Goal: Task Accomplishment & Management: Manage account settings

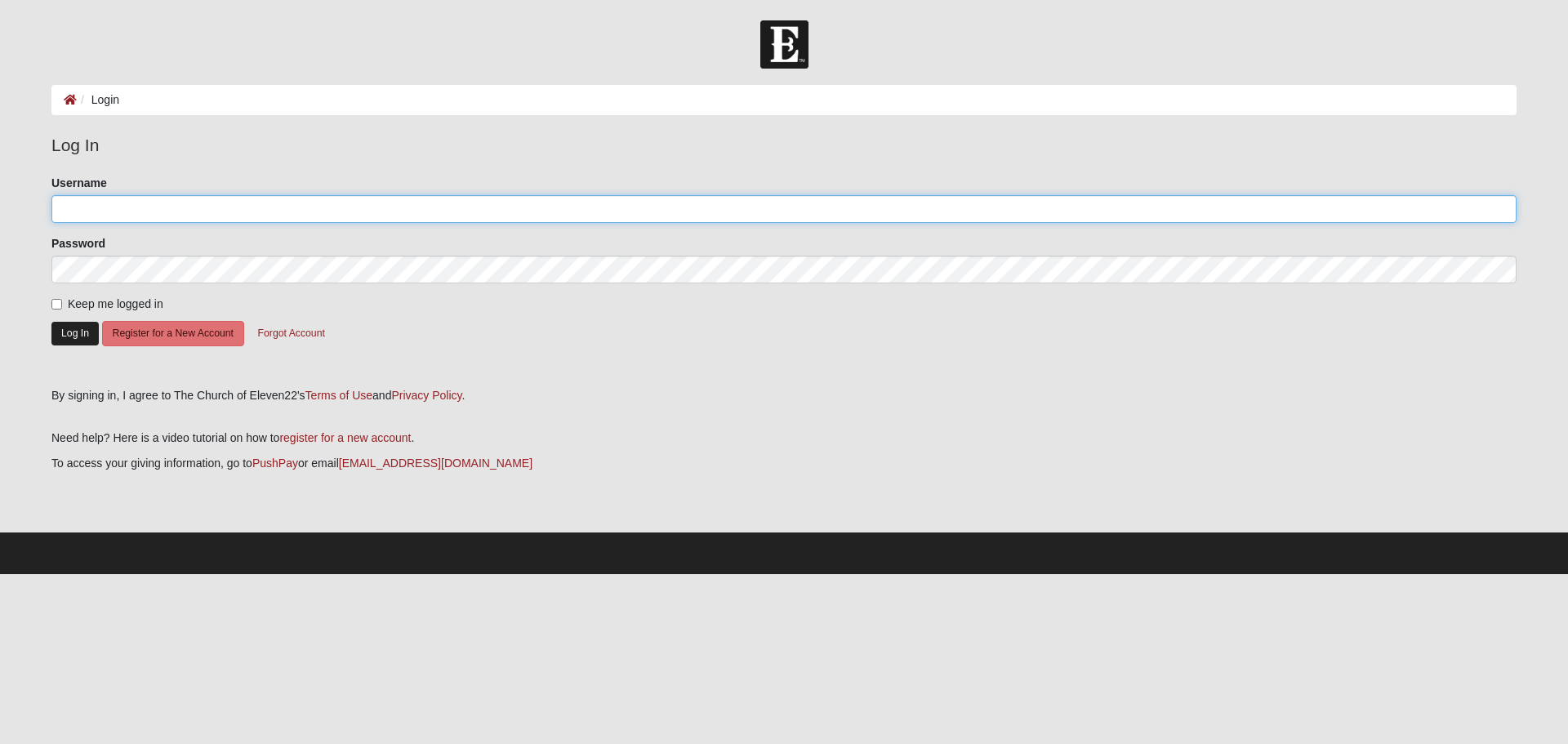
type input "yanngerville"
click at [68, 330] on button "Log In" at bounding box center [75, 334] width 48 height 24
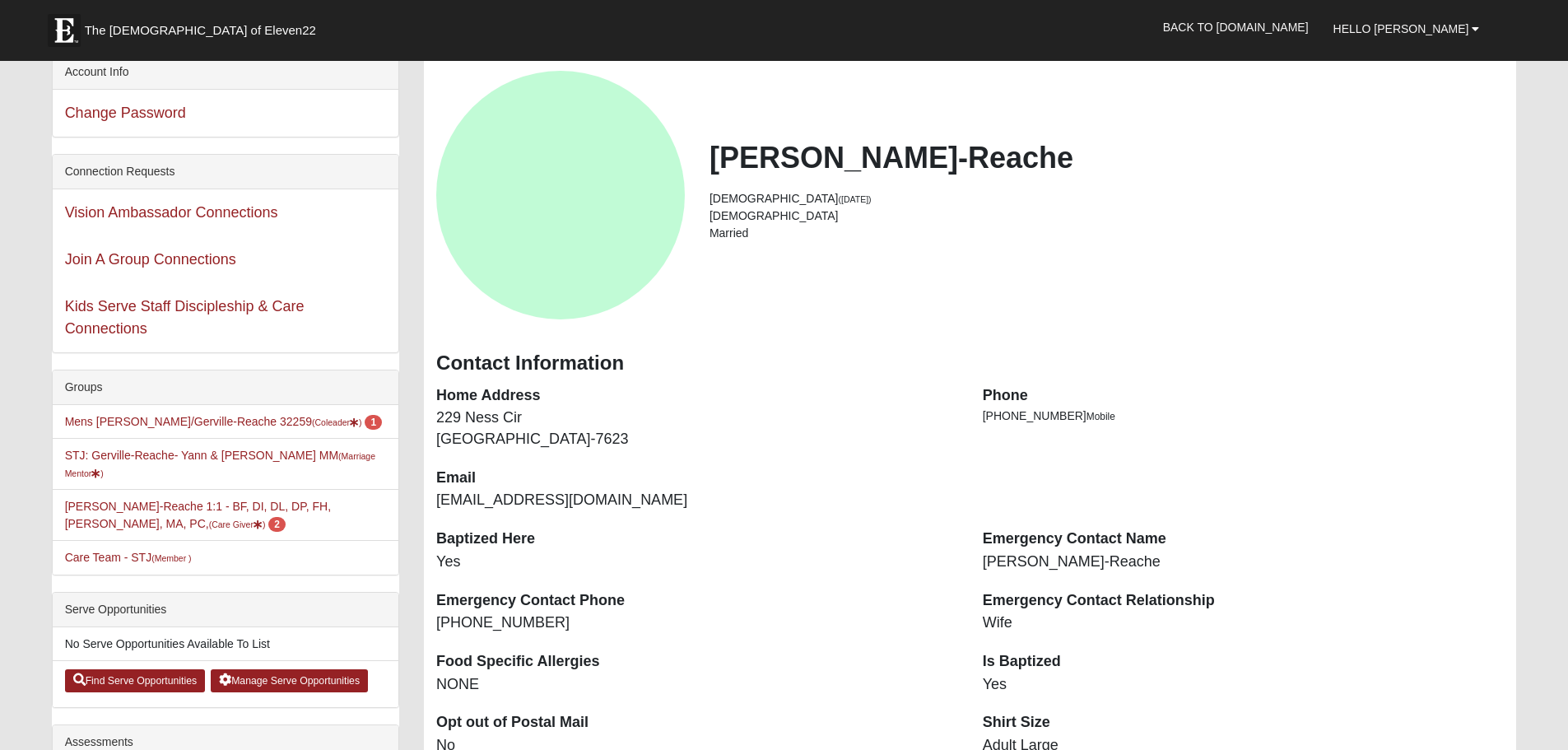
scroll to position [165, 0]
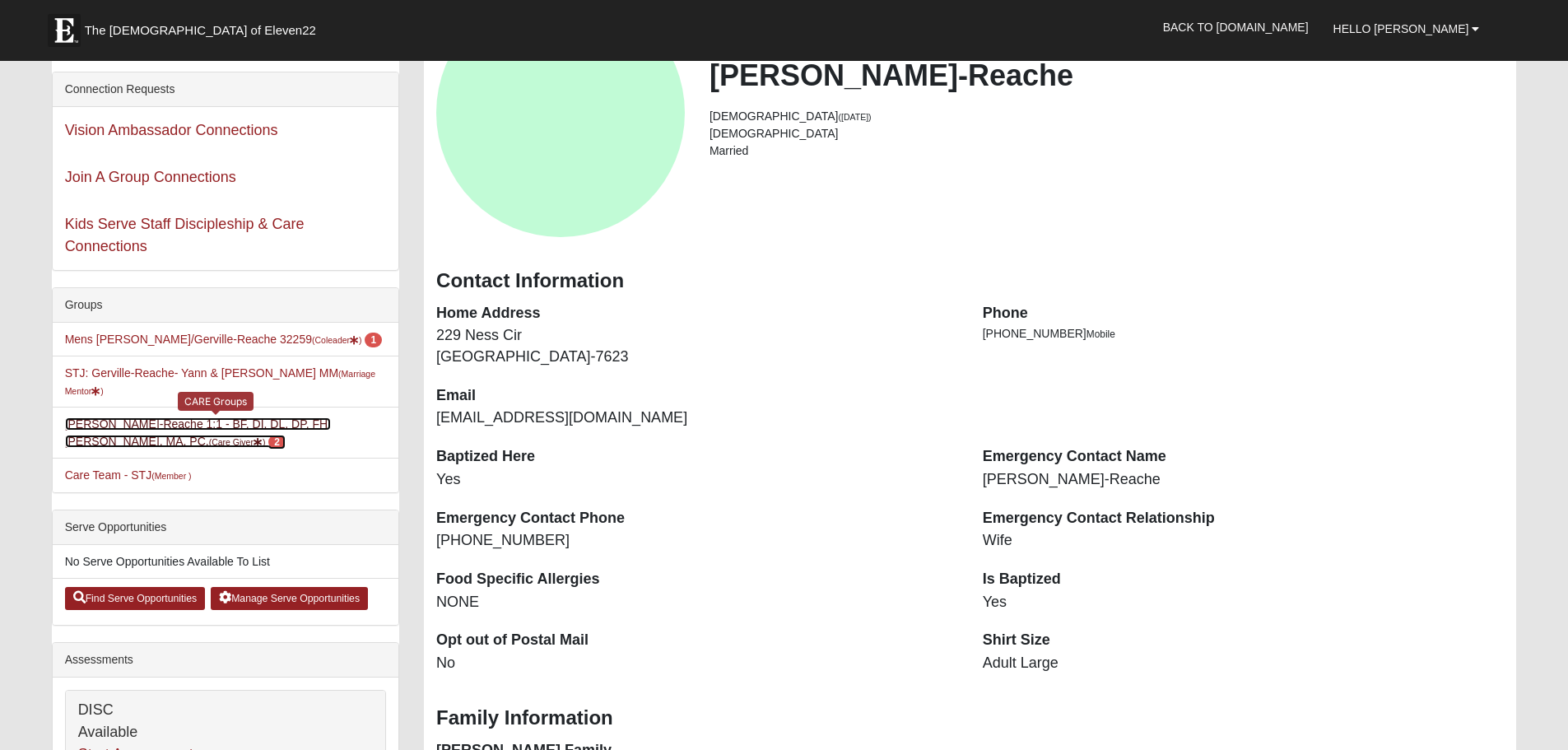
click at [283, 418] on link "Yann Gerville-Reache 1:1 - BF, DI, DL, DP, FH, LI, MA, PC, (Care Giver ) 2" at bounding box center [198, 432] width 266 height 30
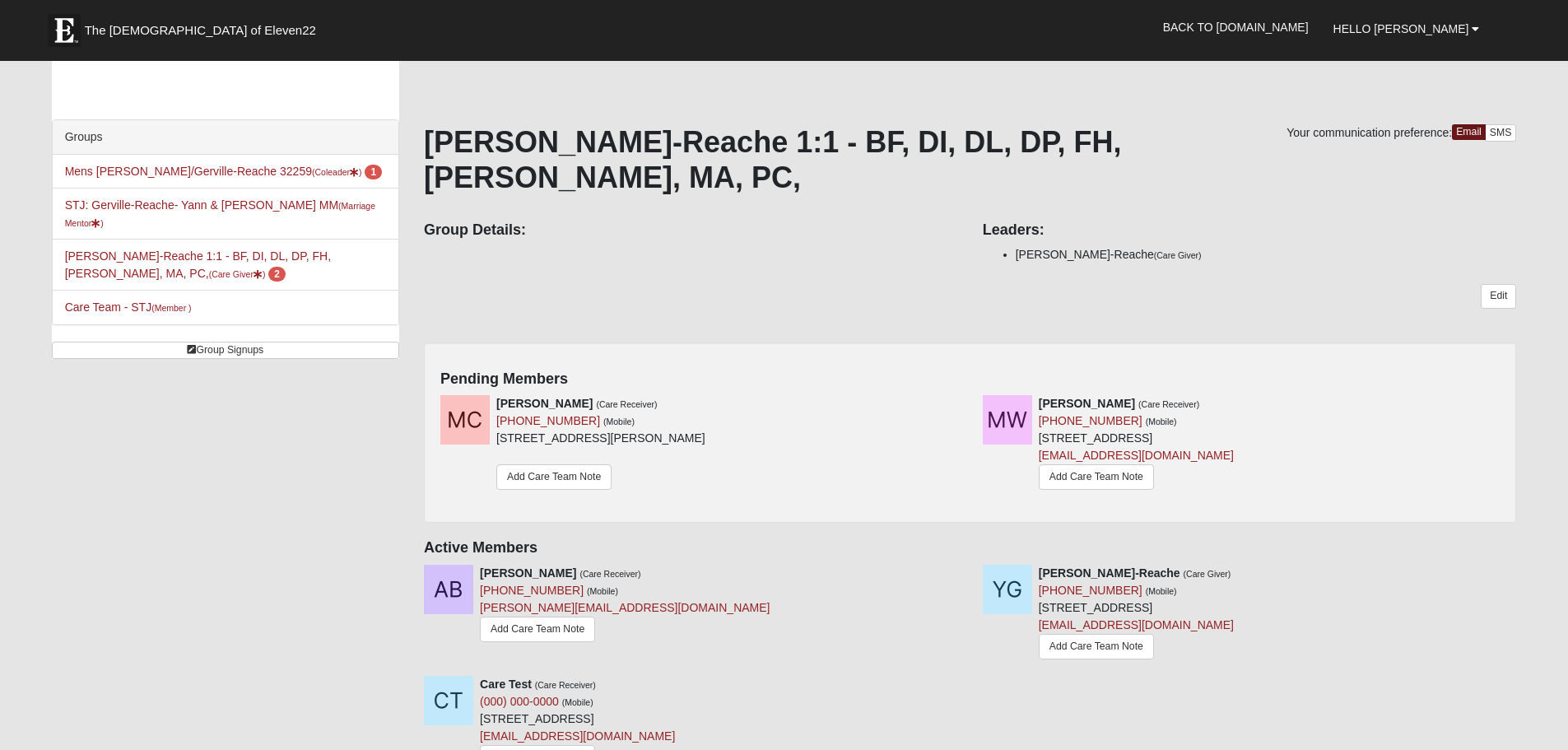
scroll to position [48, 0]
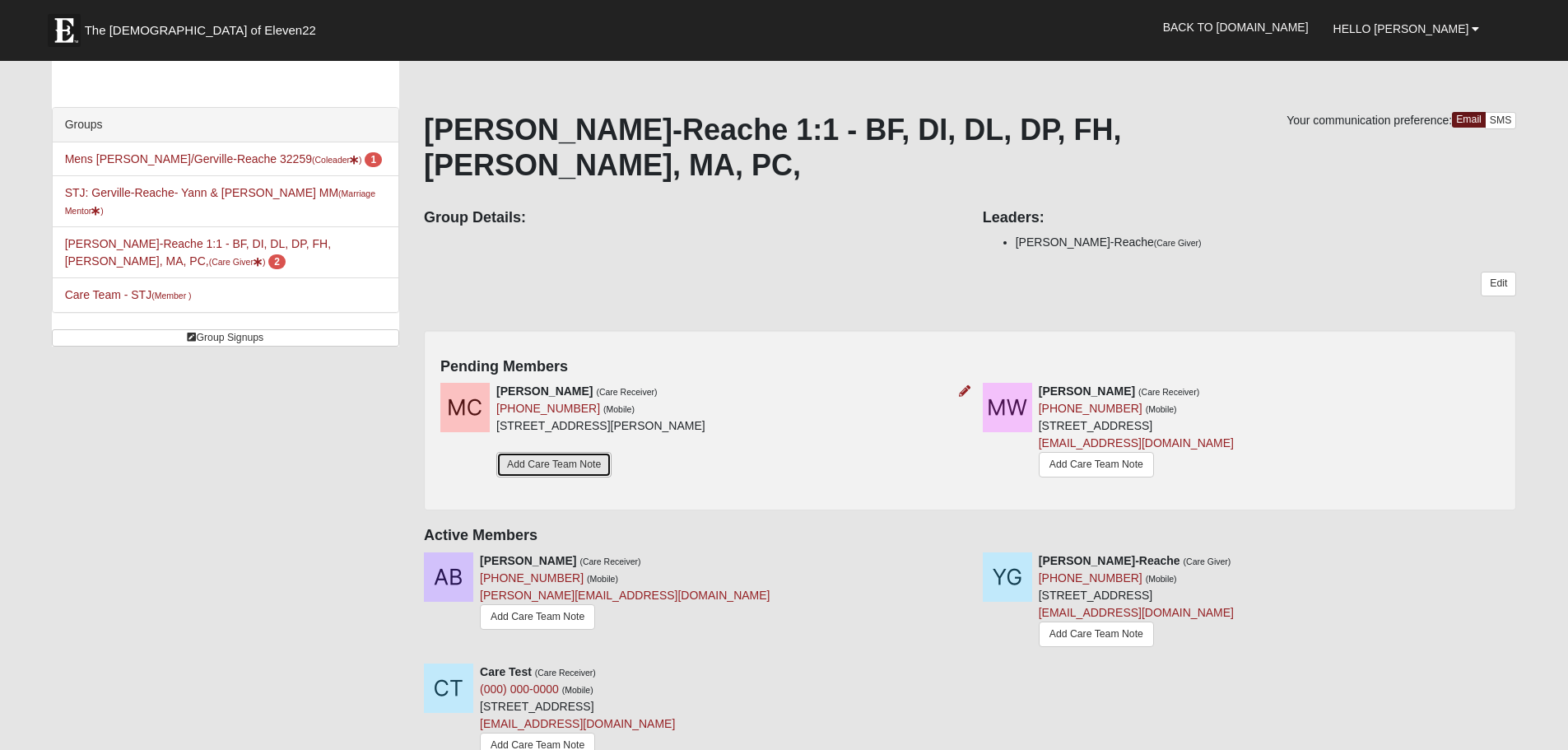
click at [580, 452] on link "Add Care Team Note" at bounding box center [554, 465] width 115 height 26
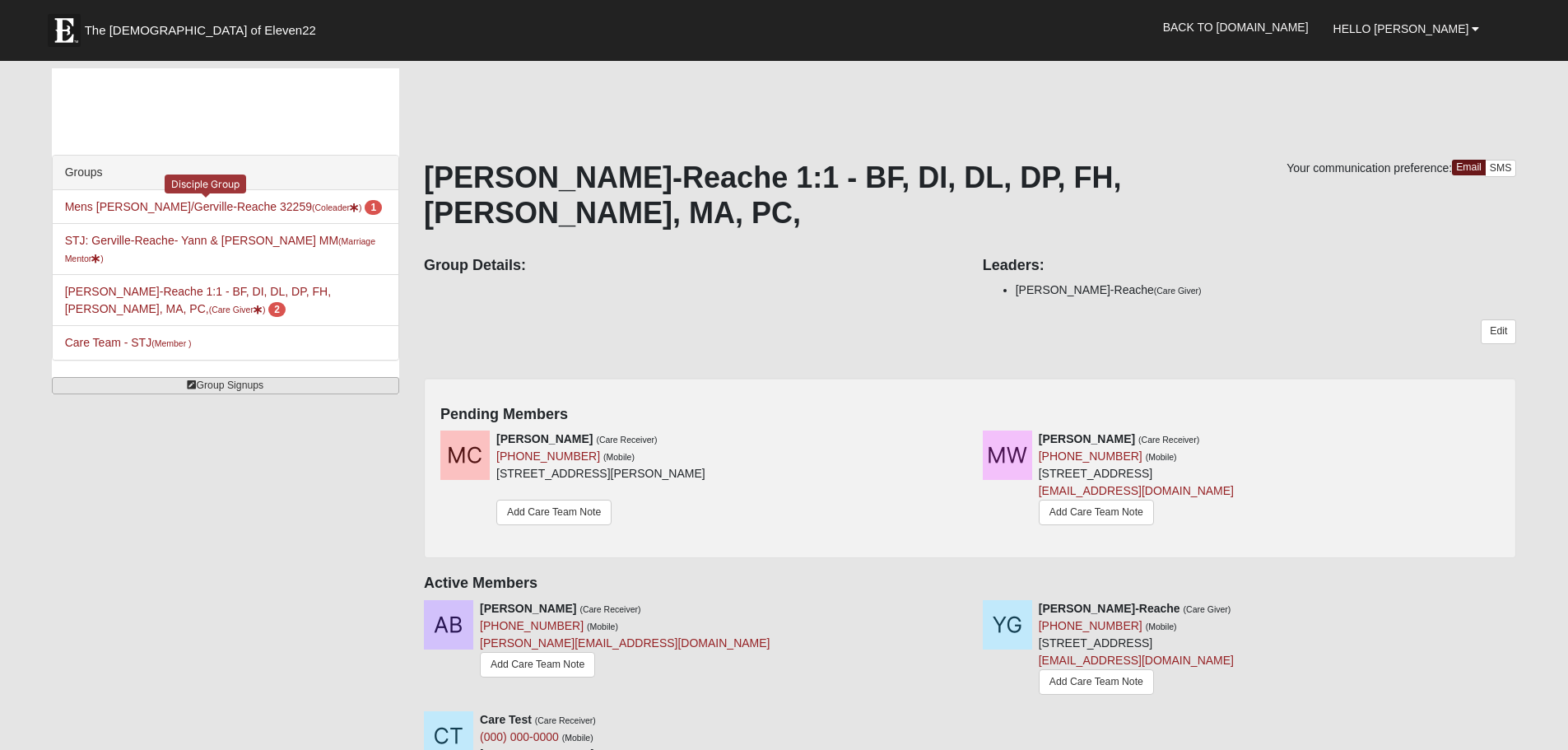
scroll to position [48, 0]
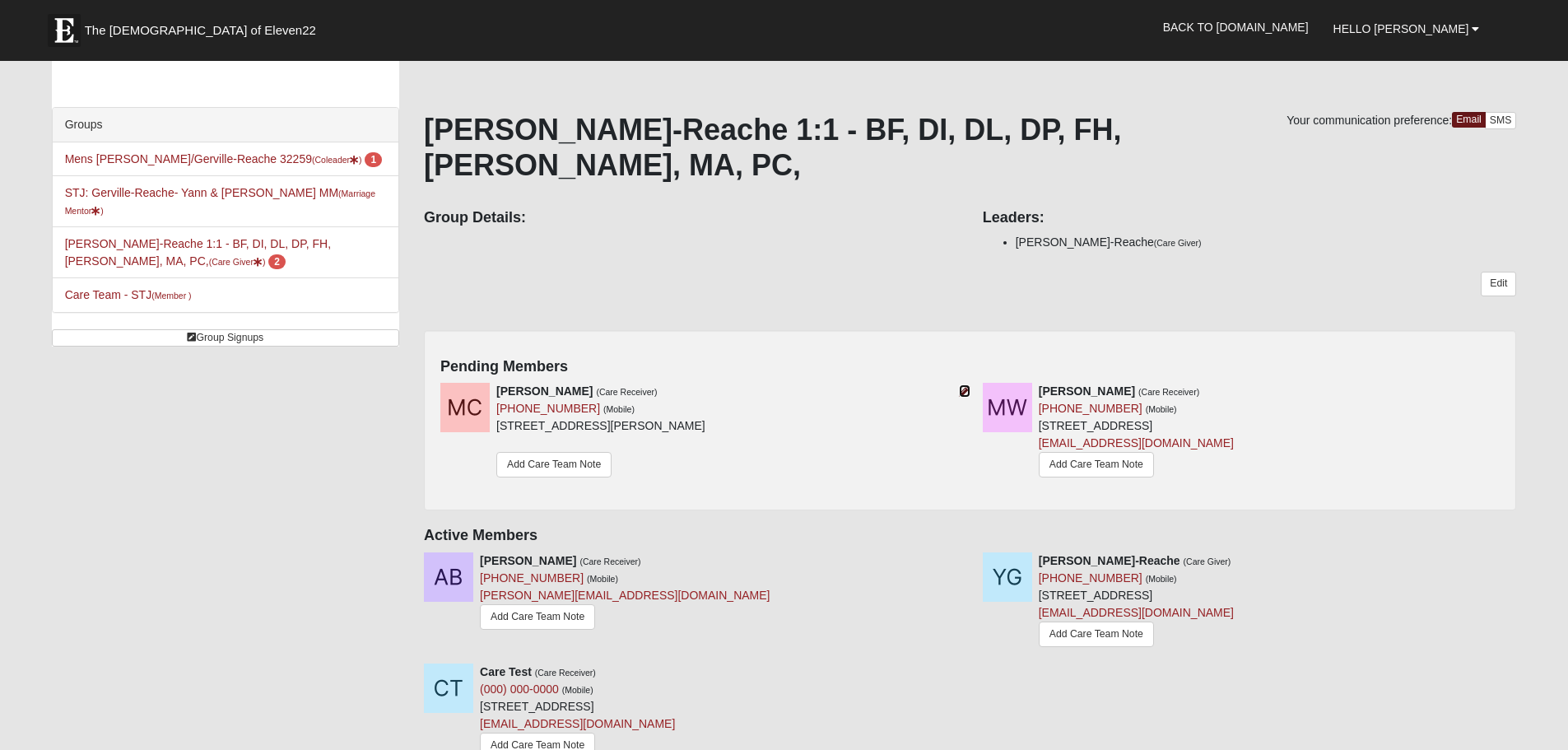
click at [966, 386] on icon at bounding box center [964, 391] width 11 height 11
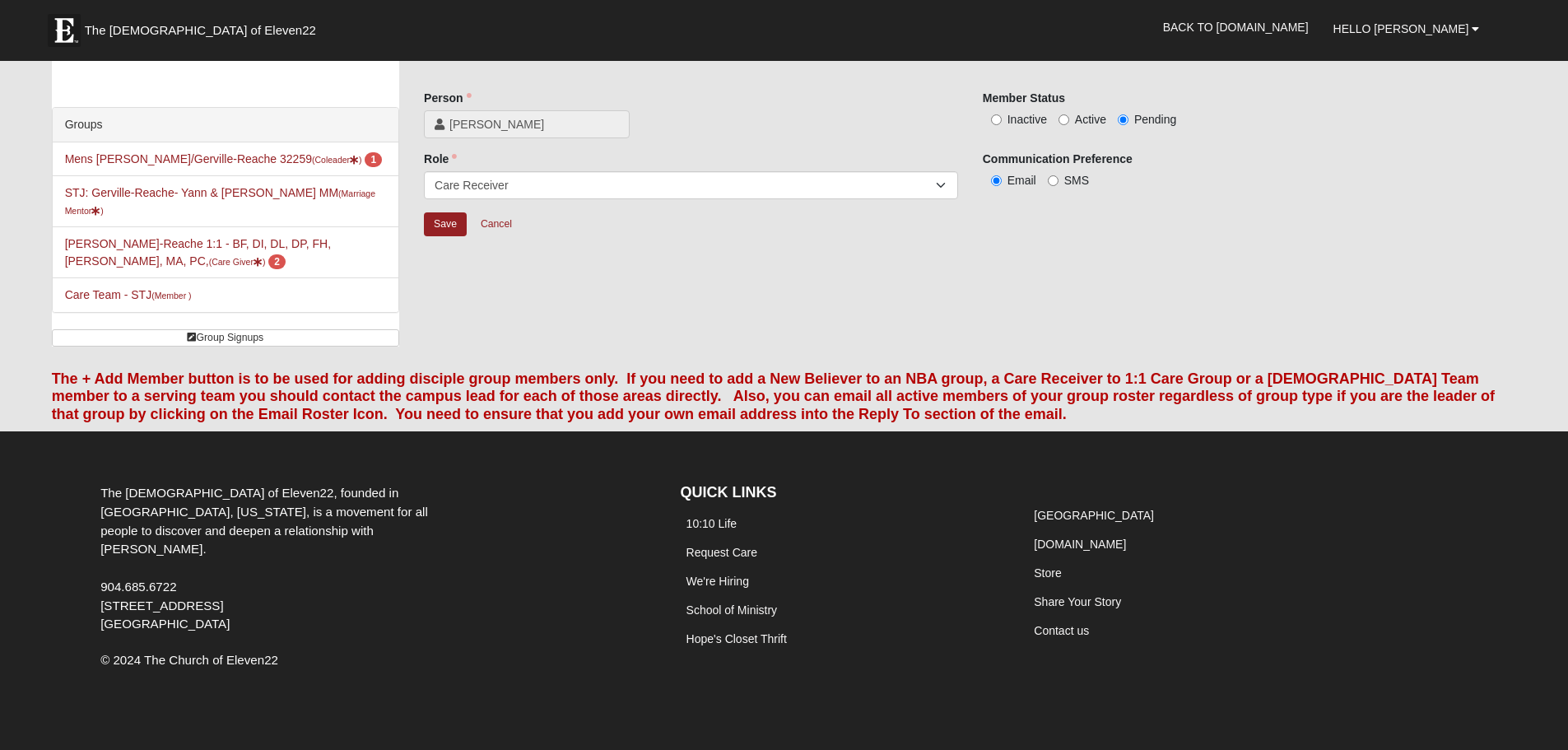
scroll to position [45, 0]
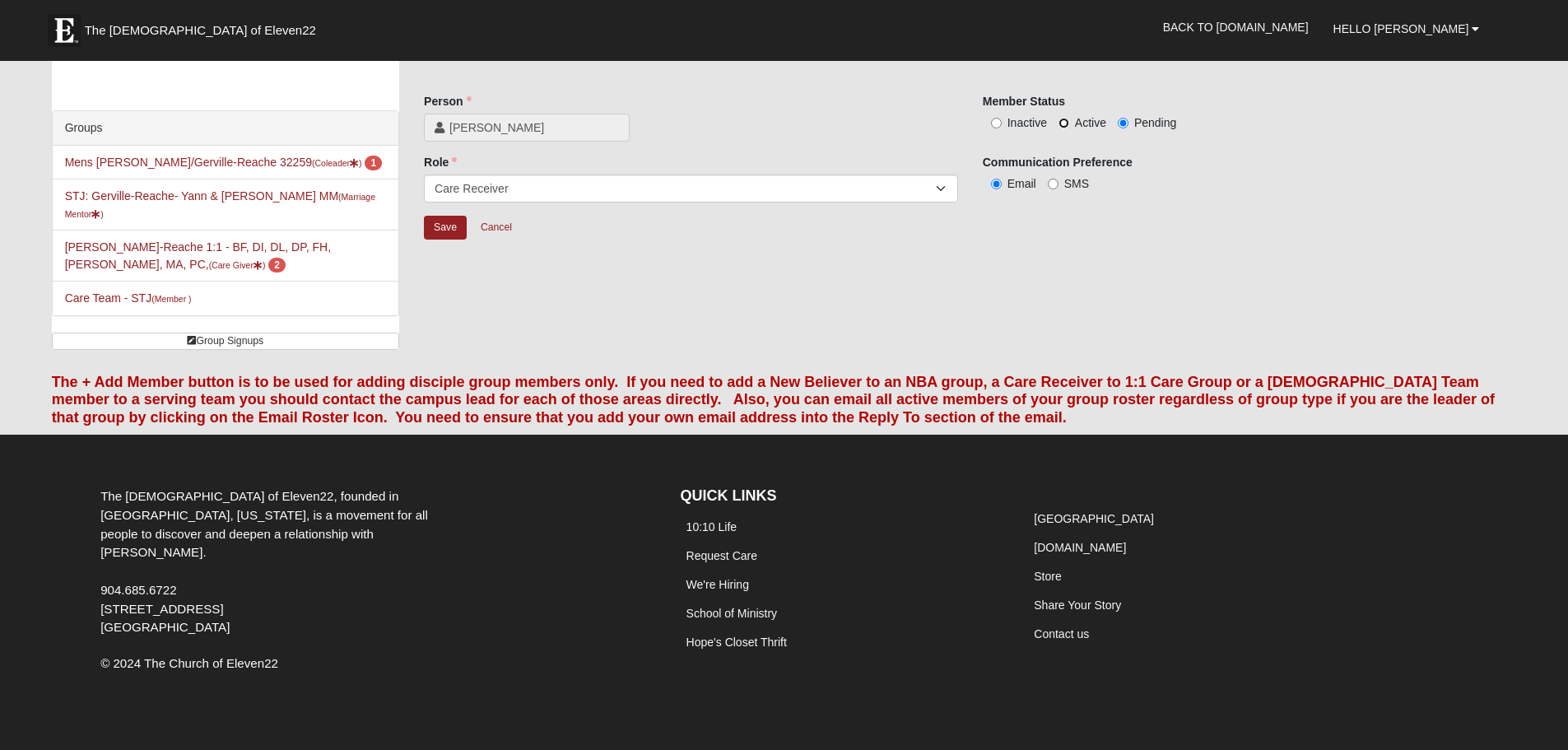
click at [1064, 120] on input "Active" at bounding box center [1064, 123] width 10 height 10
radio input "true"
click at [446, 221] on input "Save" at bounding box center [446, 228] width 43 height 24
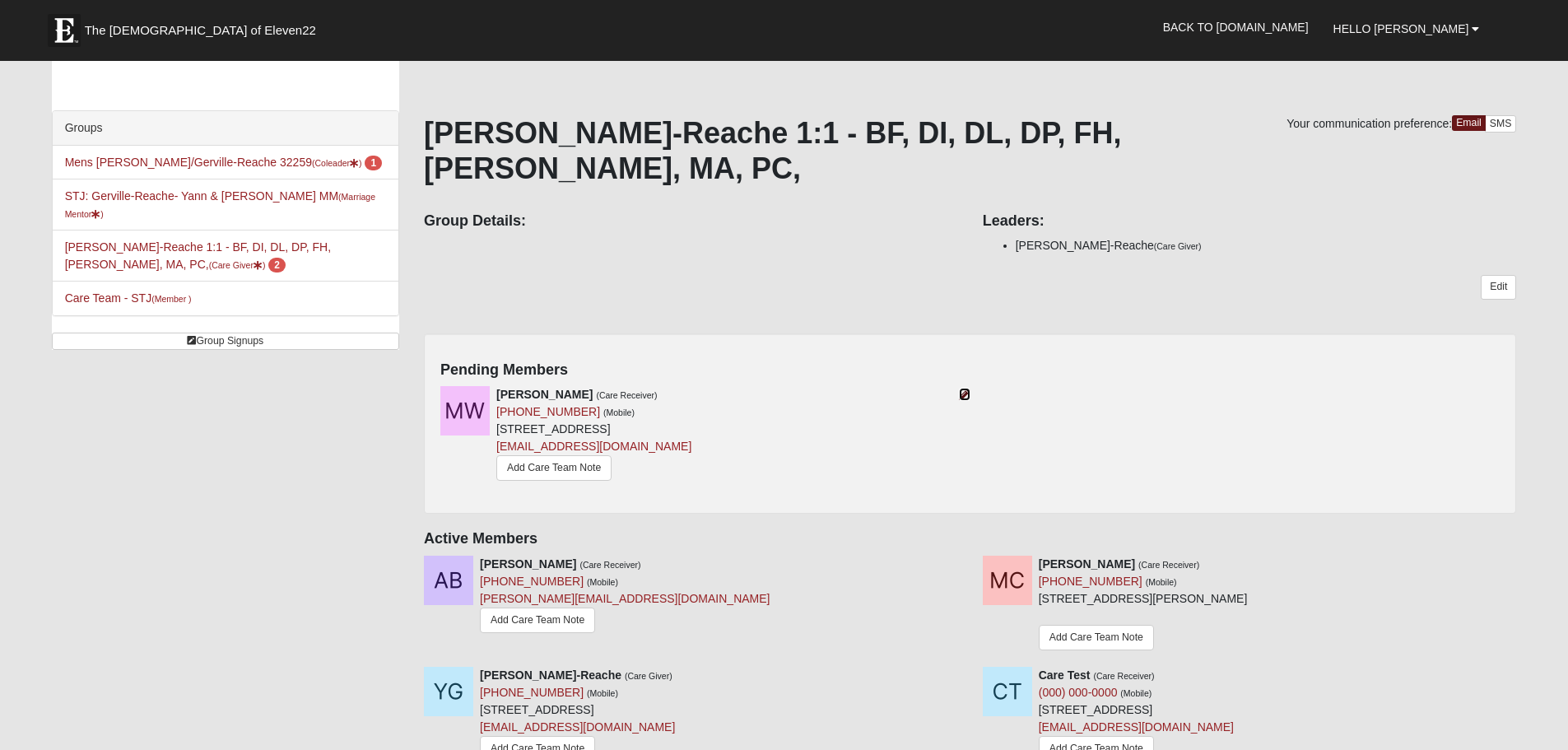
click at [963, 388] on icon at bounding box center [964, 393] width 11 height 11
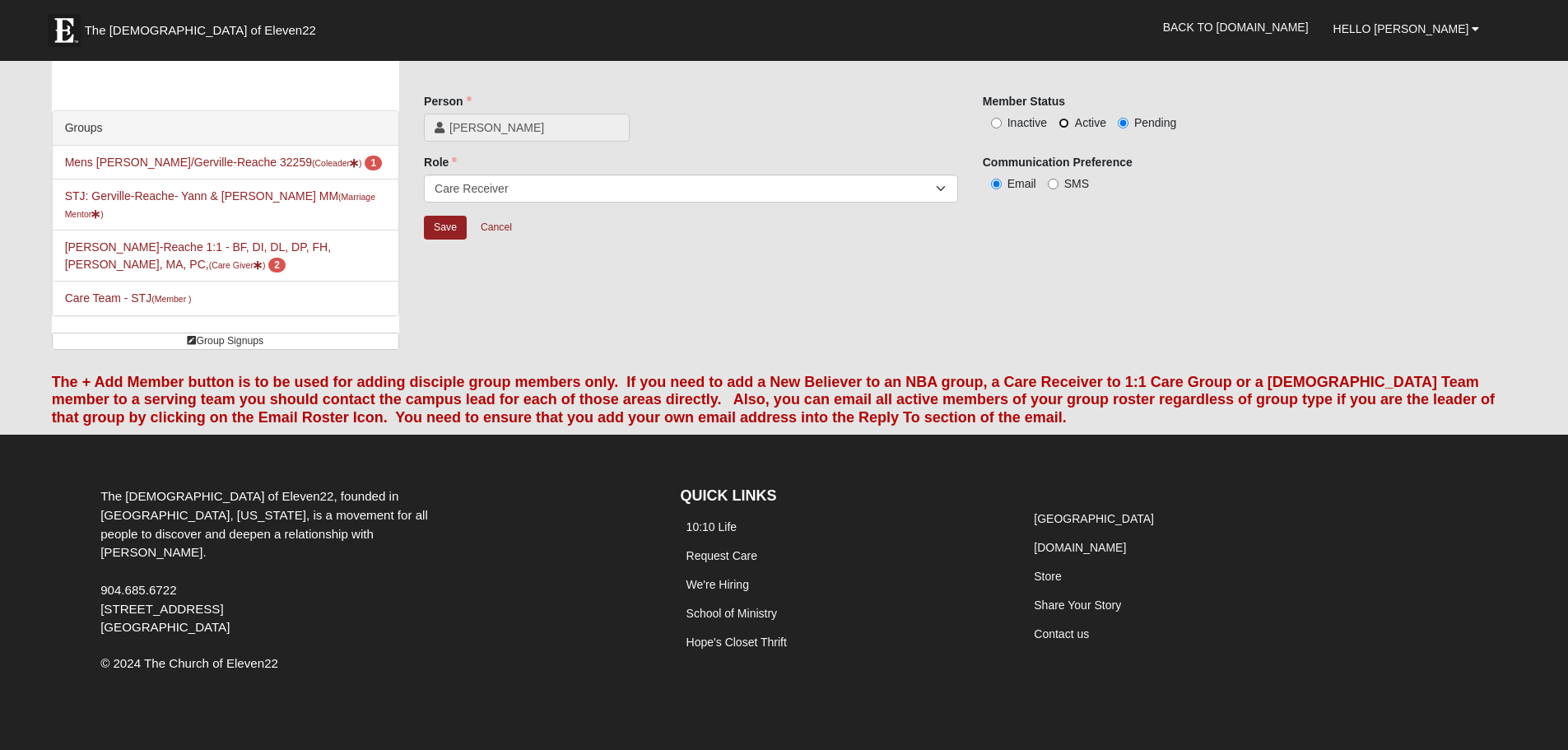
click at [1064, 120] on input "Active" at bounding box center [1064, 123] width 10 height 10
radio input "true"
click at [444, 222] on input "Save" at bounding box center [446, 228] width 43 height 24
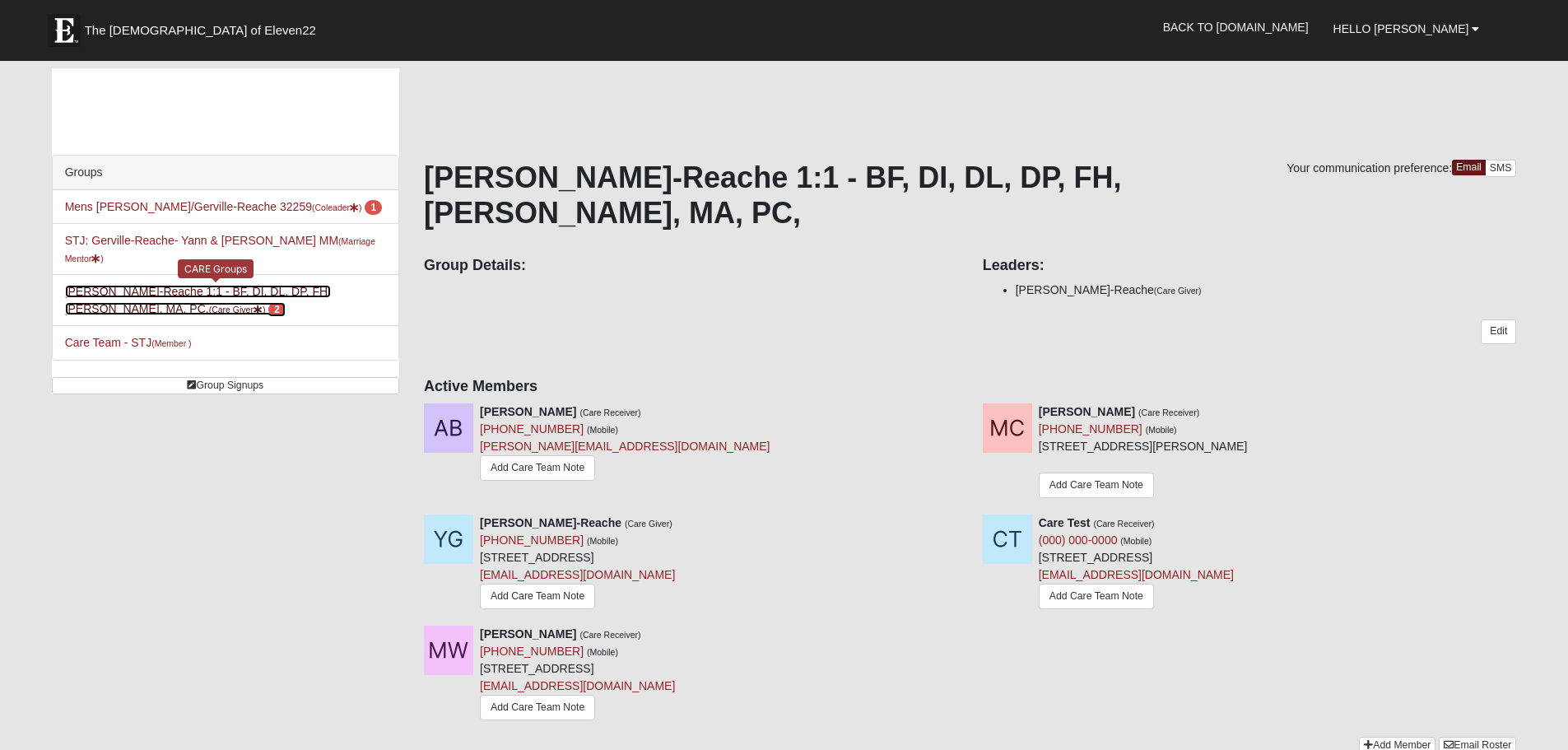
click at [182, 285] on link "Yann Gerville-Reache 1:1 - BF, DI, DL, DP, FH, LI, MA, PC, (Care Giver ) 2" at bounding box center [198, 300] width 266 height 30
click at [145, 559] on div "Groups Mens [PERSON_NAME]/Gerville-Reache 32259 (Coleader ) 1 STJ: Gerville-Rea…" at bounding box center [784, 419] width 1490 height 702
